Goal: Communication & Community: Answer question/provide support

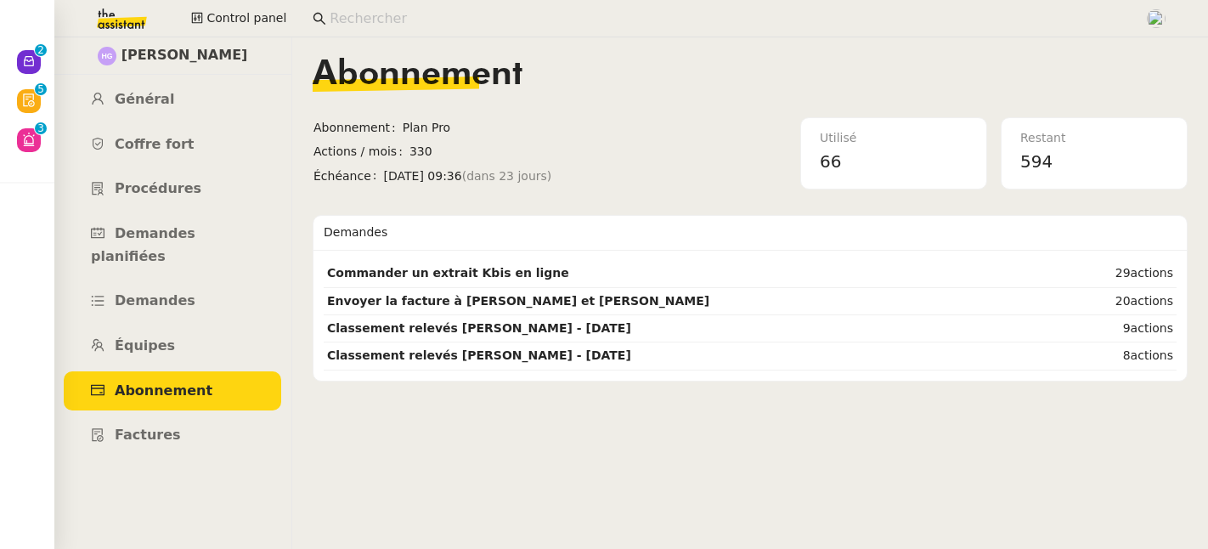
click at [353, 19] on input at bounding box center [729, 19] width 798 height 23
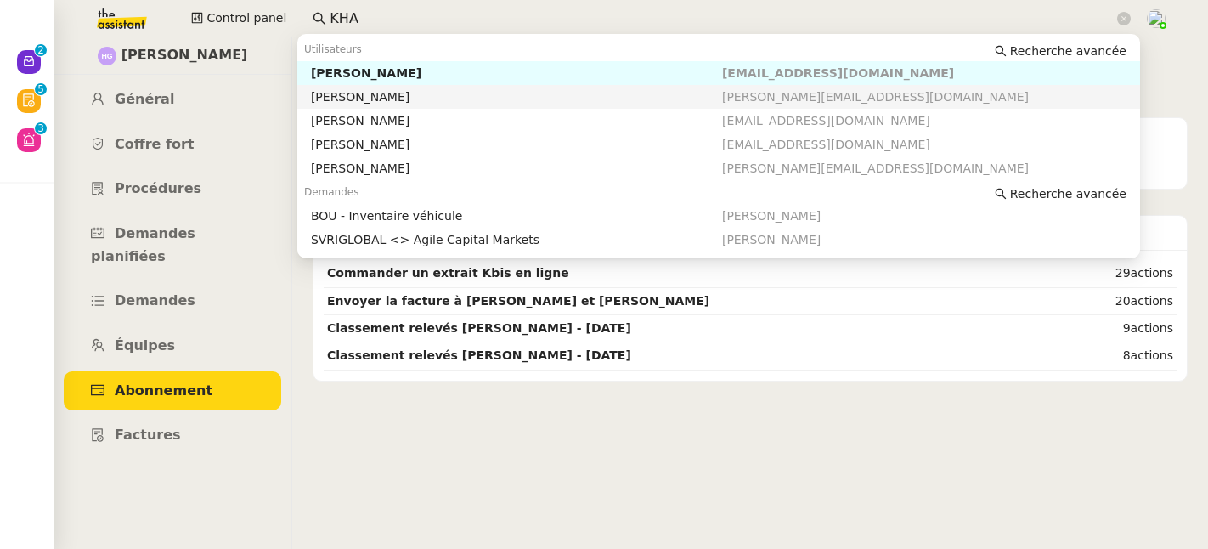
click at [361, 99] on div "[PERSON_NAME]" at bounding box center [516, 96] width 411 height 15
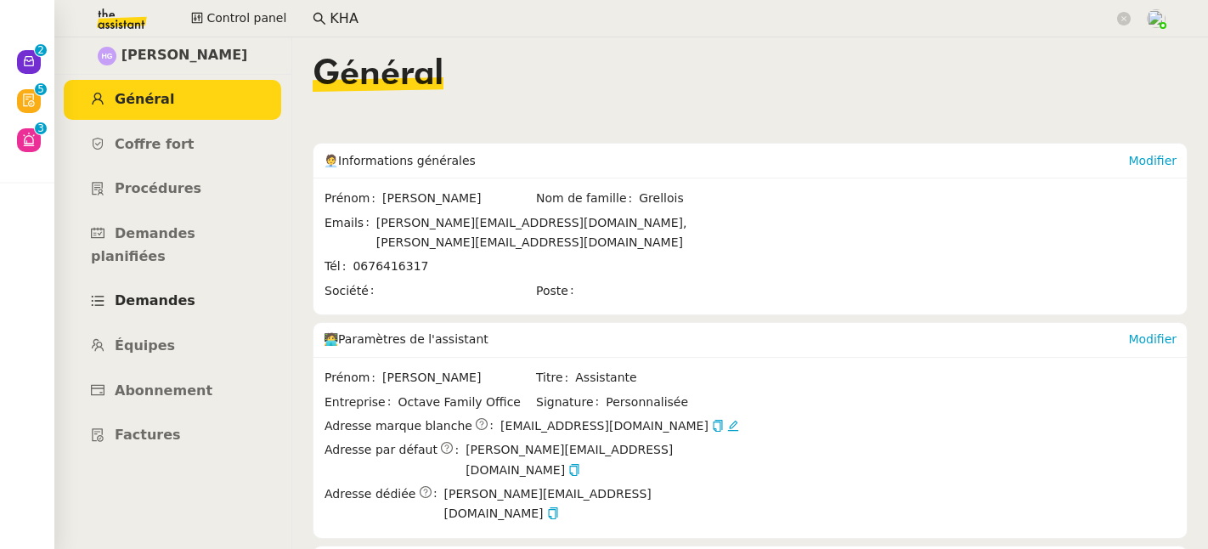
click at [168, 286] on link "Demandes" at bounding box center [173, 301] width 218 height 40
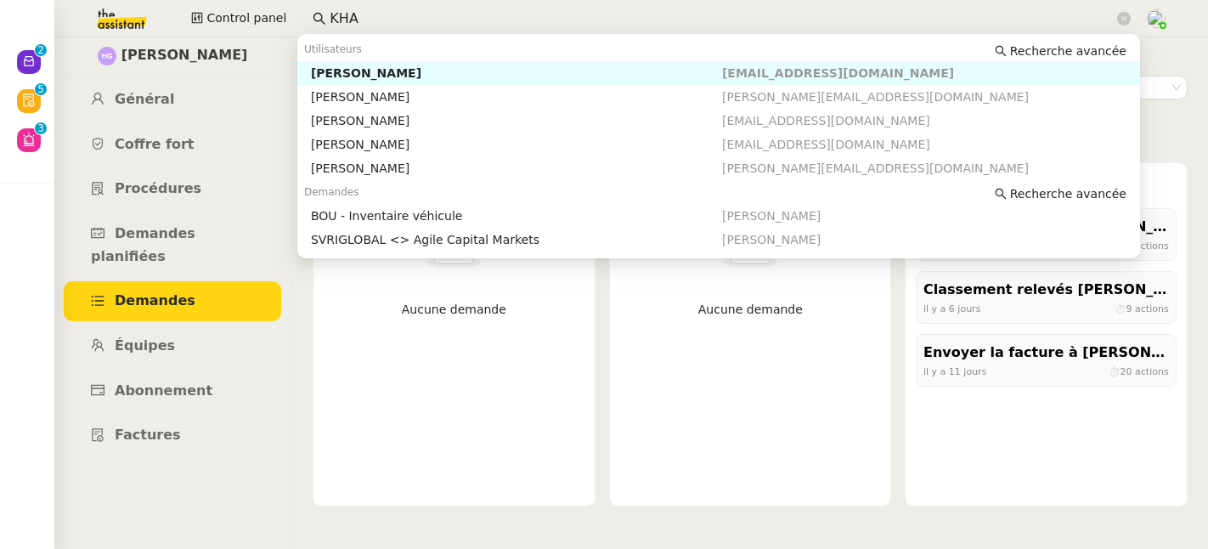
click at [459, 18] on input "KHA" at bounding box center [722, 19] width 784 height 23
click at [404, 91] on div "[PERSON_NAME]" at bounding box center [516, 96] width 411 height 15
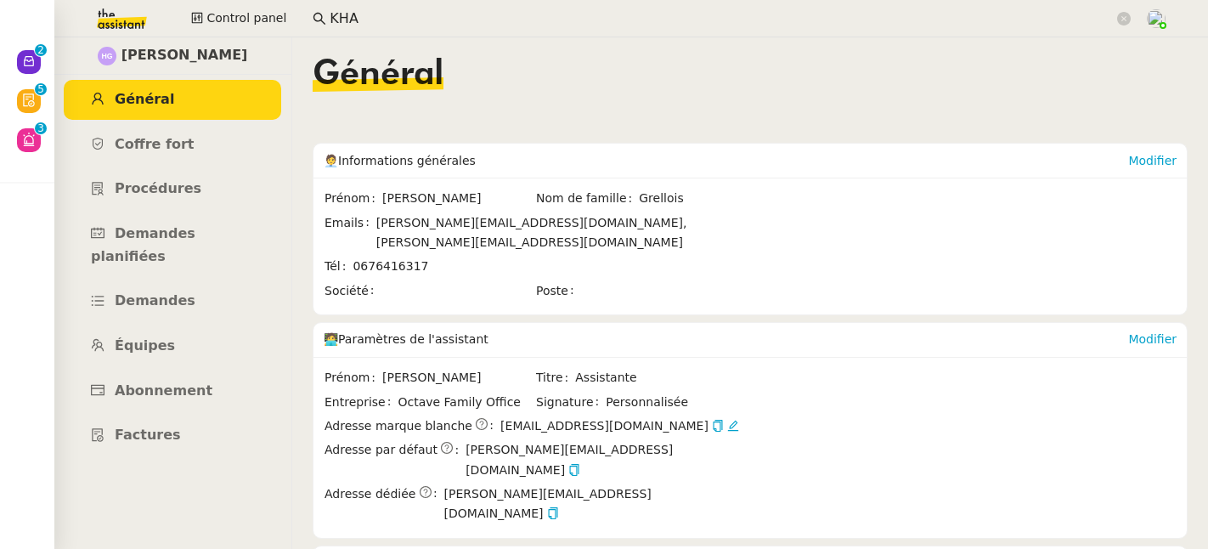
click at [421, 14] on input "KHA" at bounding box center [722, 19] width 784 height 23
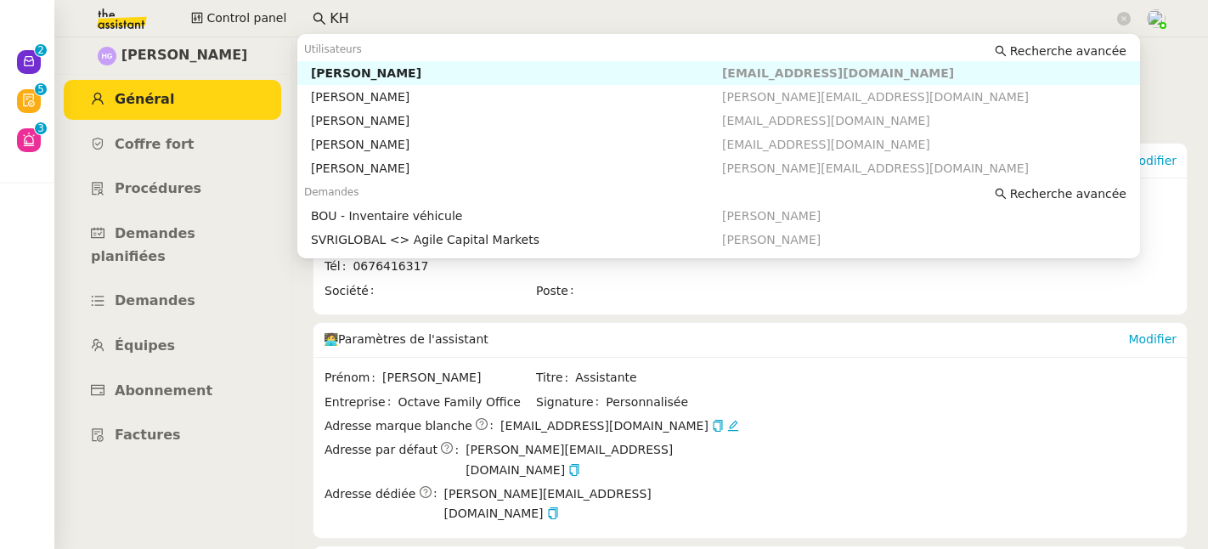
type input "K"
click at [408, 69] on div "[PERSON_NAME]" at bounding box center [516, 72] width 411 height 15
type input "KHAY"
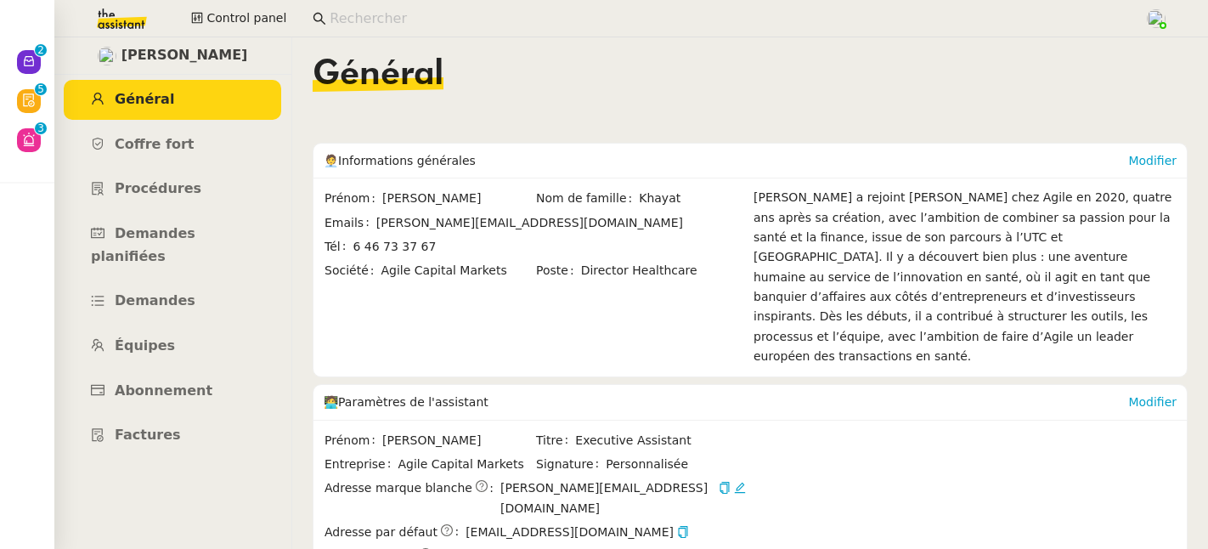
click at [363, 15] on input at bounding box center [729, 19] width 798 height 23
click at [150, 292] on span "Demandes" at bounding box center [155, 300] width 81 height 16
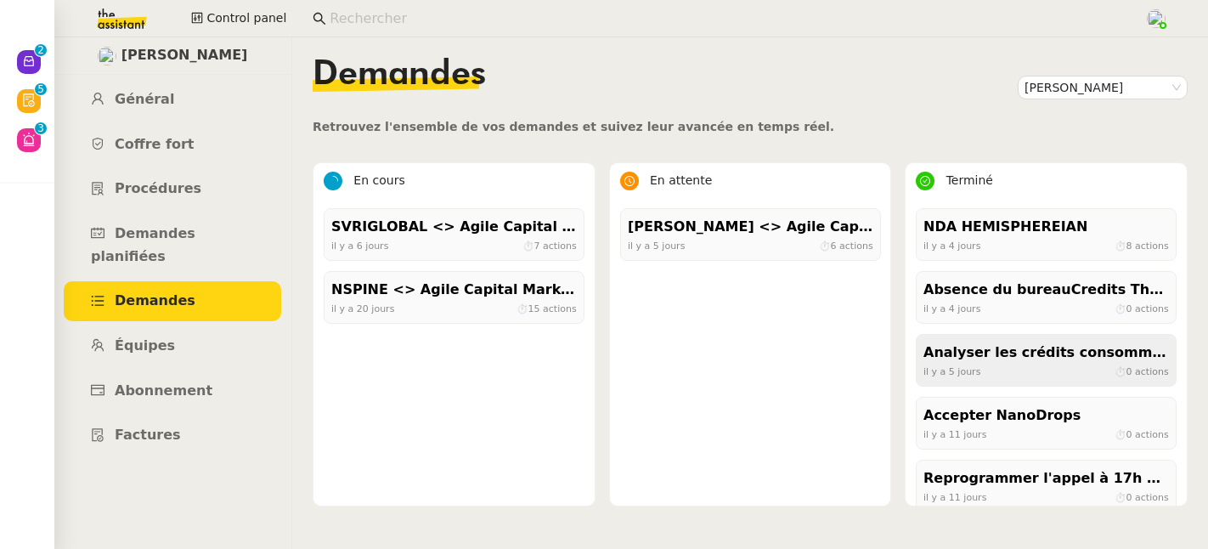
click at [951, 356] on div "Analyser les crédits consommés et non-utilisés" at bounding box center [1047, 353] width 246 height 23
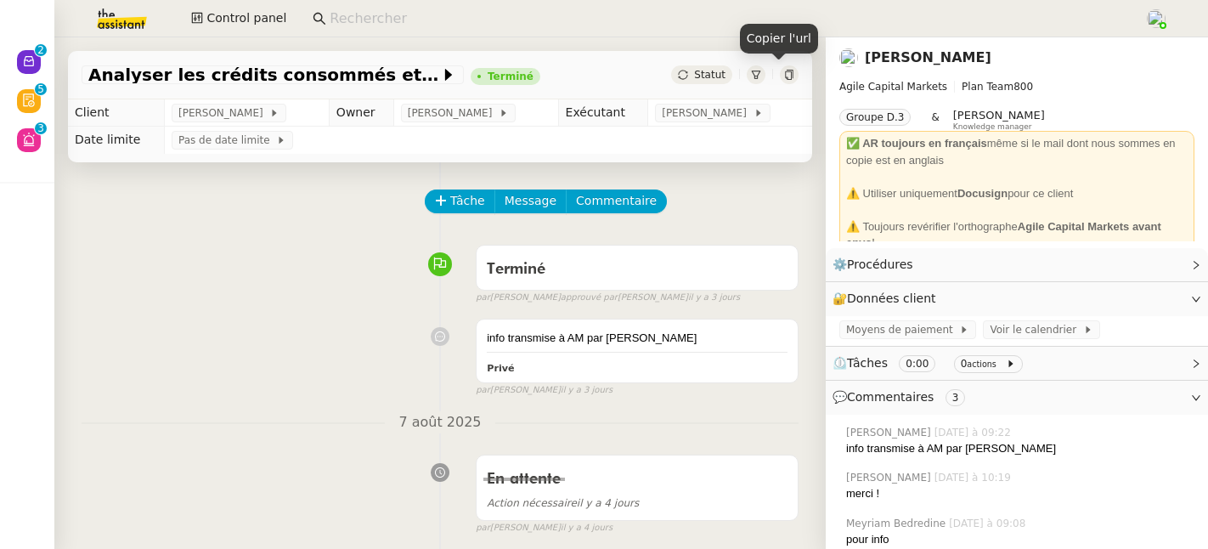
click at [784, 76] on icon at bounding box center [789, 75] width 10 height 10
click at [396, 23] on input at bounding box center [729, 19] width 798 height 23
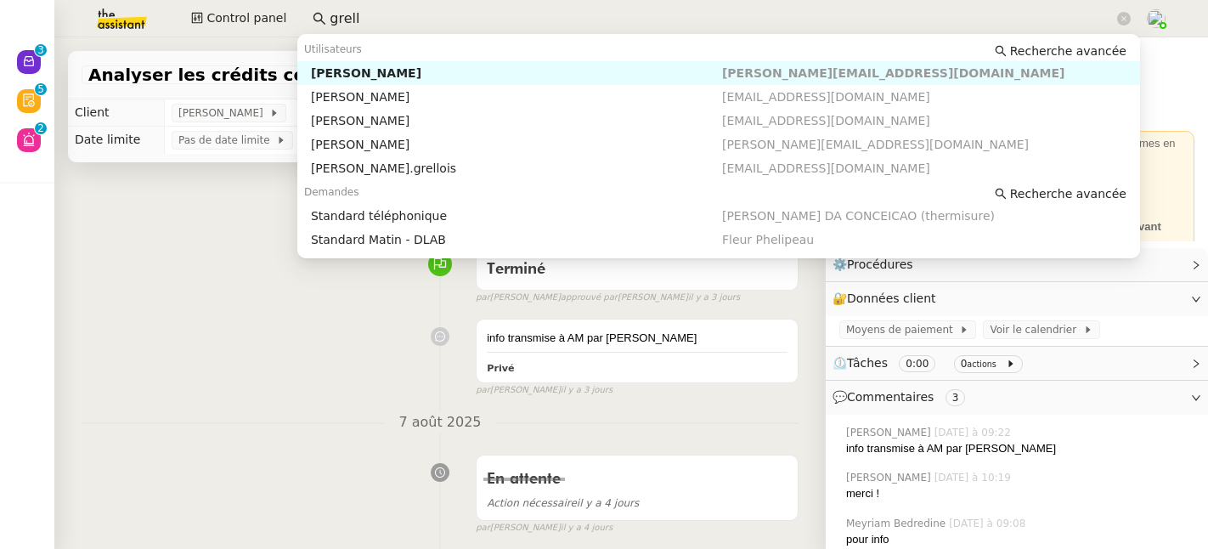
click at [413, 70] on div "[PERSON_NAME]" at bounding box center [516, 72] width 411 height 15
type input "grell"
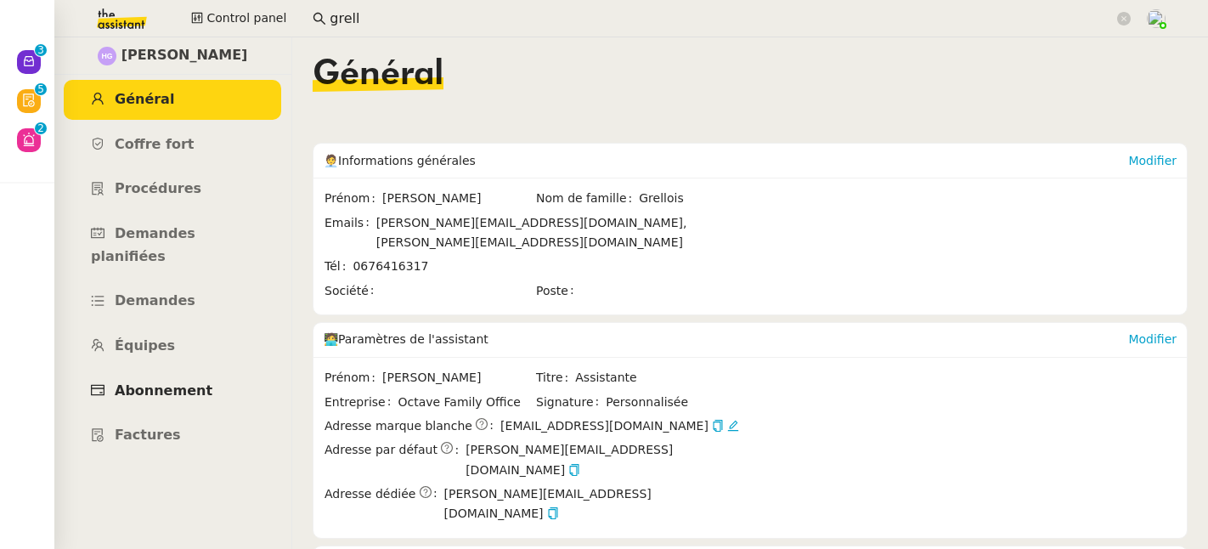
click at [150, 382] on span "Abonnement" at bounding box center [164, 390] width 98 height 16
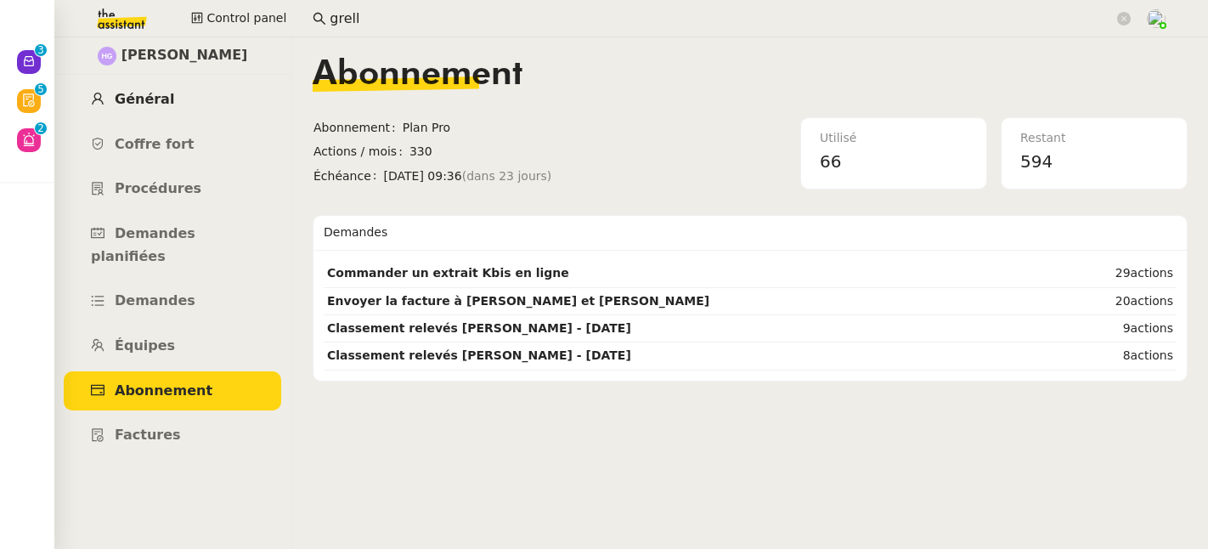
click at [140, 105] on span "Général" at bounding box center [144, 99] width 59 height 16
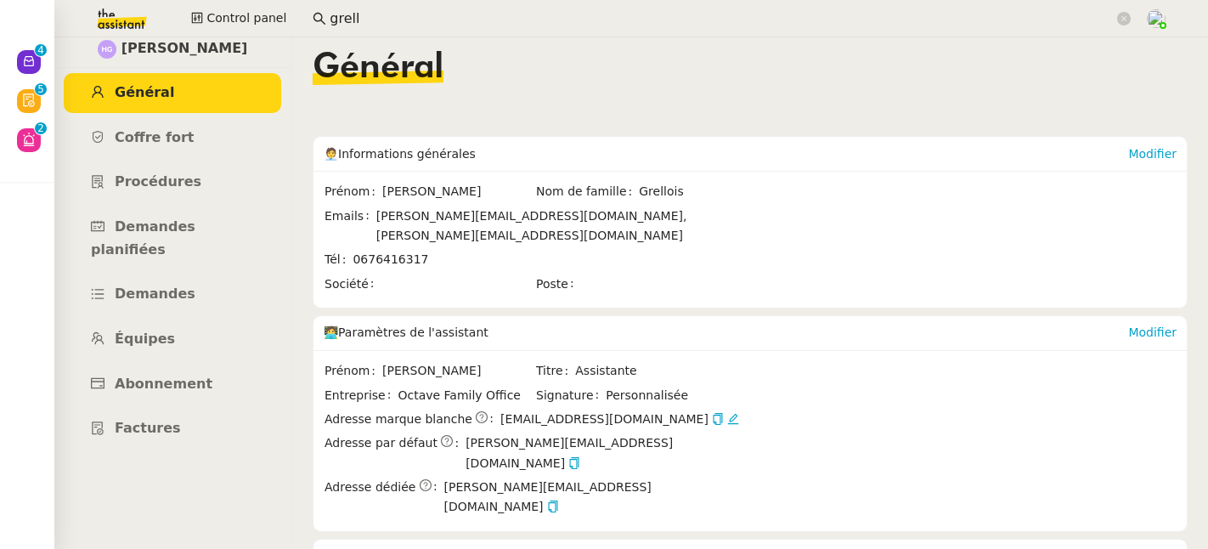
scroll to position [8, 0]
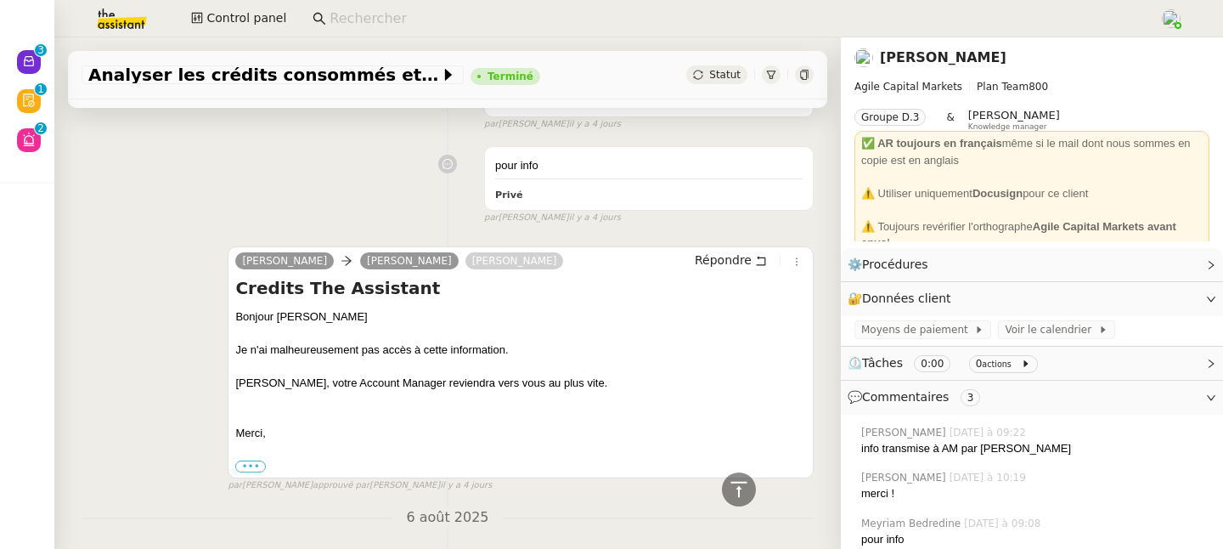
scroll to position [506, 0]
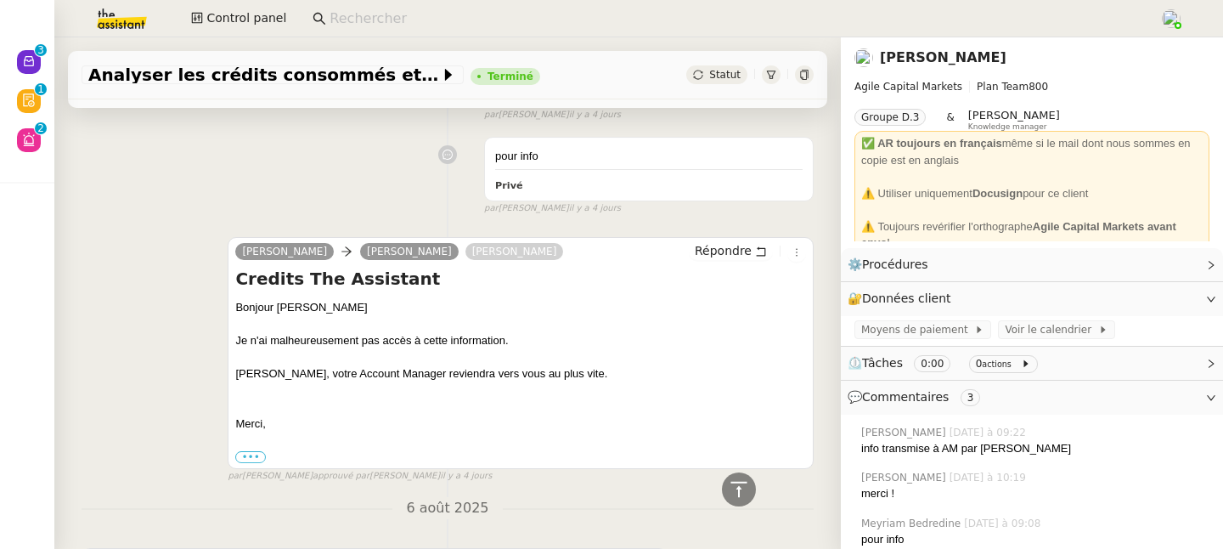
click at [161, 445] on div "Alex CARON Michael Khayat Marie RIVOIRA Répondre Credits The Assistant Bonjour …" at bounding box center [448, 352] width 732 height 261
click at [244, 456] on label "•••" at bounding box center [250, 457] width 31 height 12
click at [0, 0] on input "•••" at bounding box center [0, 0] width 0 height 0
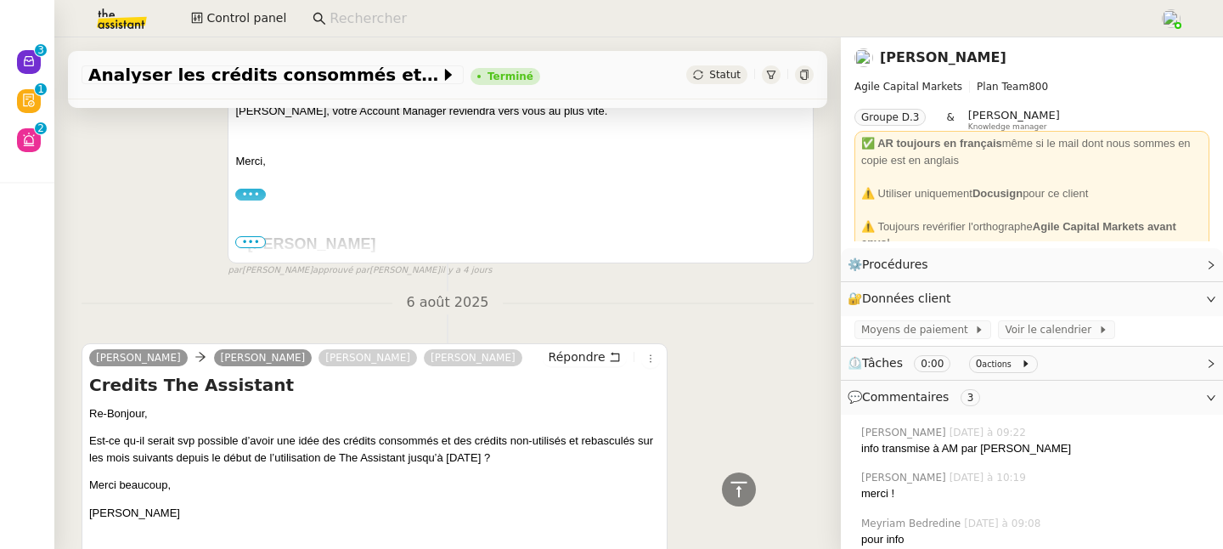
scroll to position [777, 0]
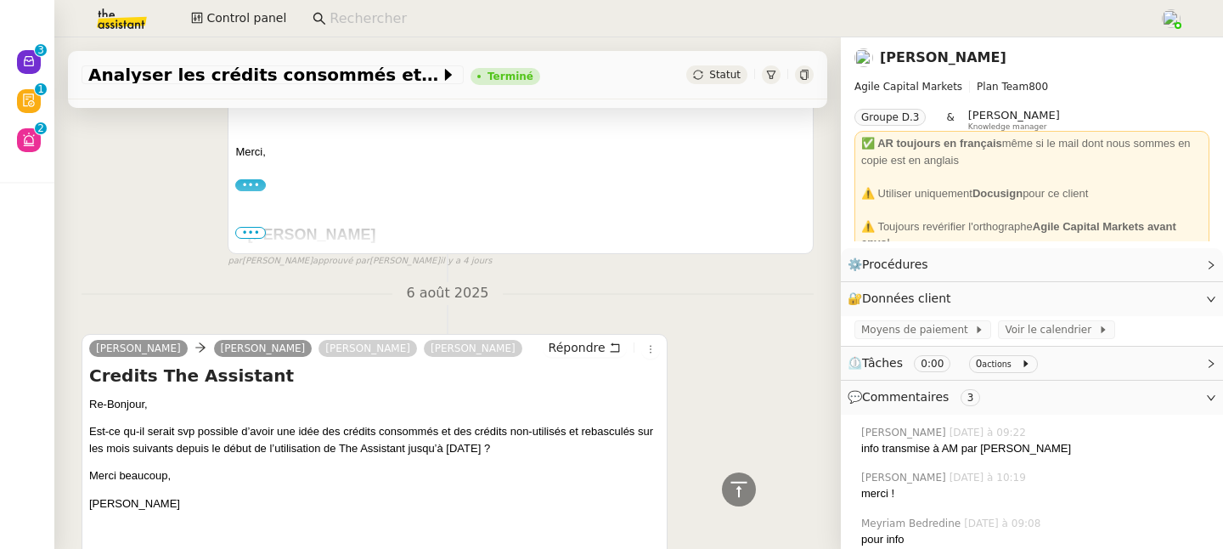
click at [255, 237] on span "•••" at bounding box center [250, 233] width 31 height 12
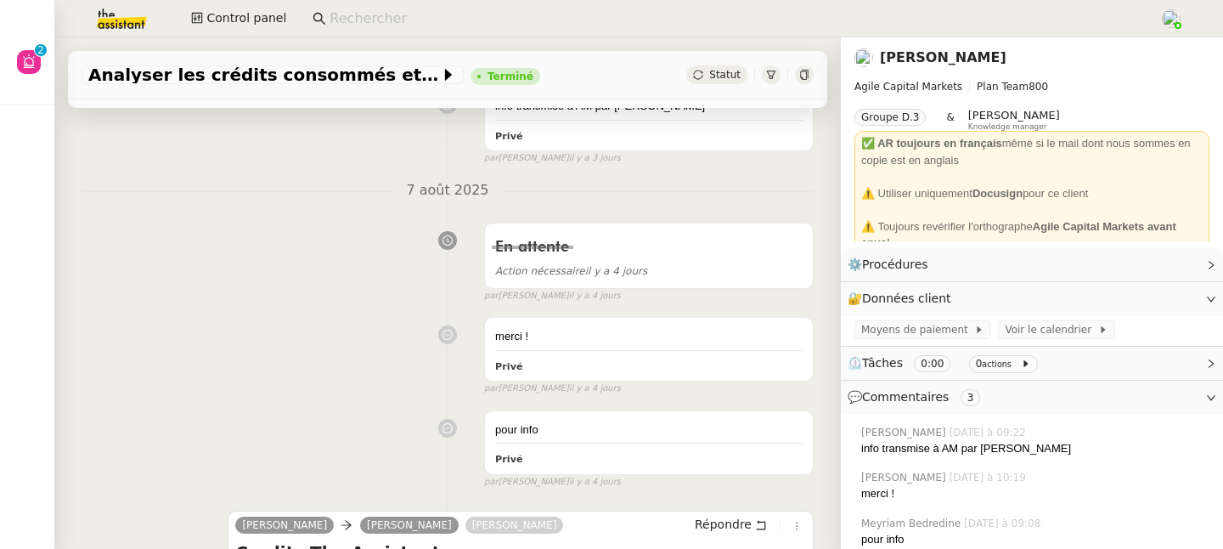
scroll to position [0, 0]
